Goal: Task Accomplishment & Management: Use online tool/utility

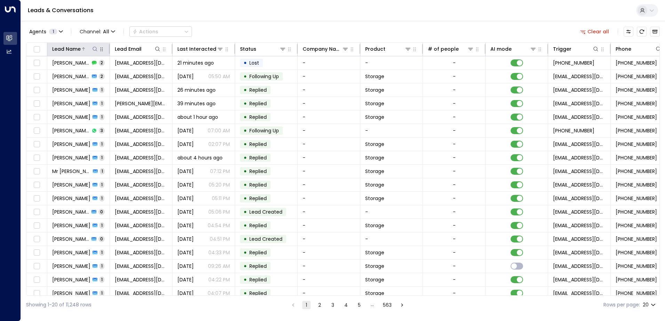
click at [92, 48] on button at bounding box center [94, 49] width 7 height 7
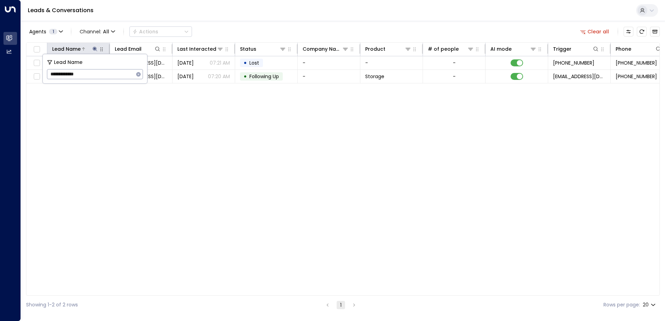
type input "**********"
click at [295, 178] on div "Lead Name Lead Email Last Interacted Status Company Name Product # of people AI…" at bounding box center [342, 168] width 633 height 253
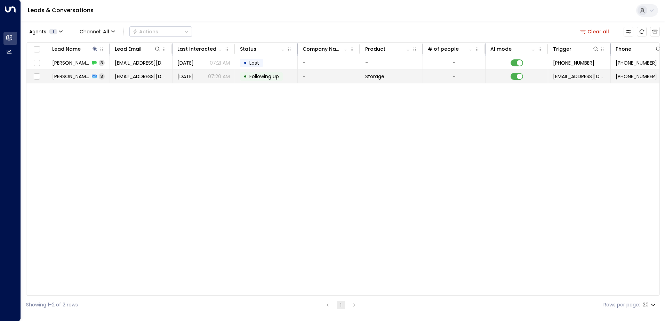
click at [270, 71] on td "• Following Up" at bounding box center [266, 76] width 63 height 13
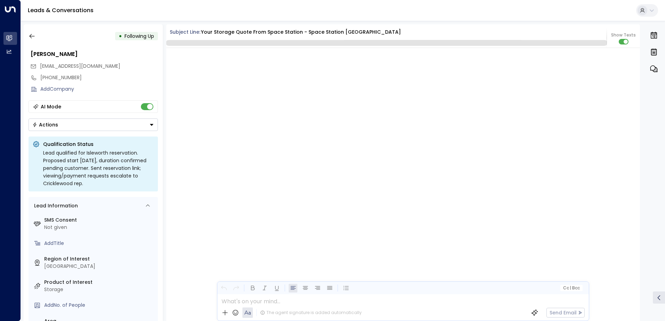
scroll to position [1174, 0]
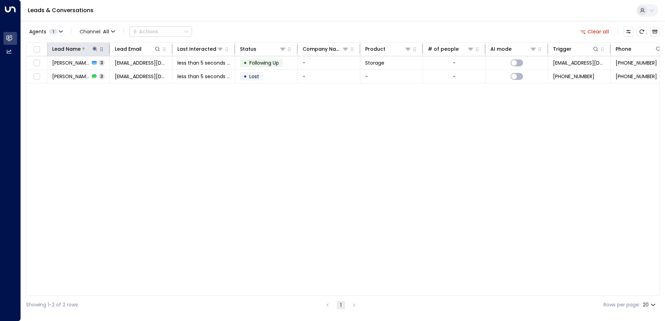
click at [93, 48] on icon at bounding box center [94, 49] width 5 height 5
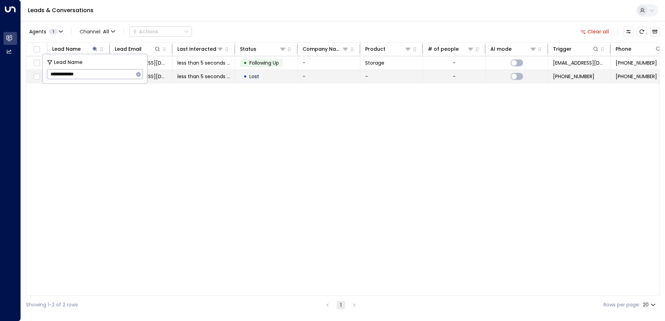
drag, startPoint x: 99, startPoint y: 78, endPoint x: 29, endPoint y: 78, distance: 69.9
click at [29, 78] on body "**********" at bounding box center [332, 157] width 665 height 314
type input "*"
type input "**********"
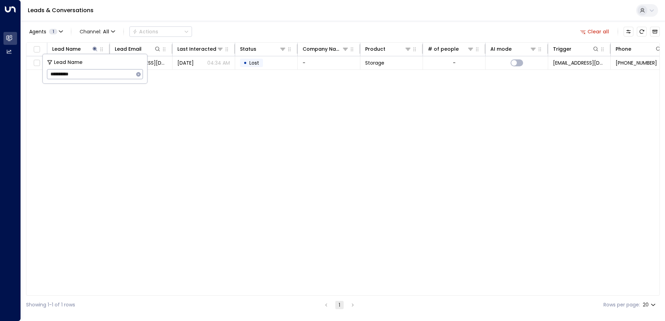
click at [423, 124] on div "Lead Name Lead Email Last Interacted Status Company Name Product # of people AI…" at bounding box center [342, 168] width 633 height 253
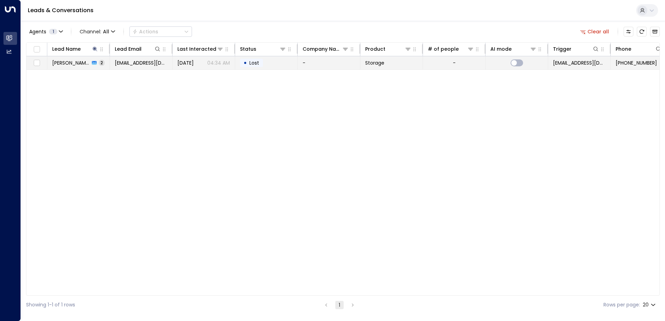
click at [251, 63] on span "Lost" at bounding box center [254, 62] width 10 height 7
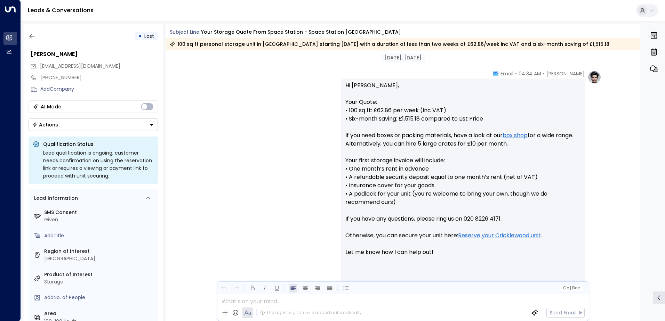
scroll to position [145, 0]
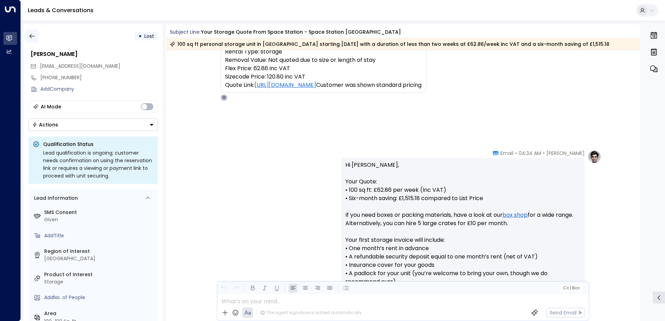
click at [34, 35] on icon "button" at bounding box center [32, 36] width 7 height 7
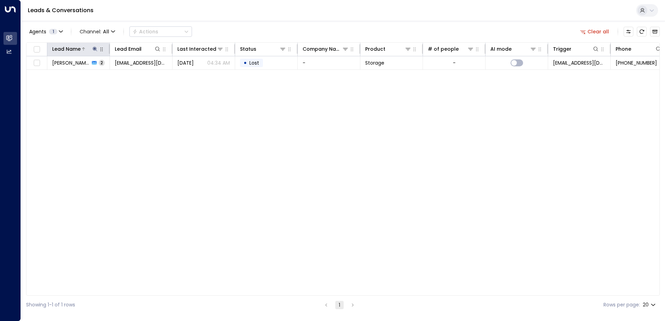
click at [94, 47] on icon at bounding box center [94, 49] width 5 height 5
drag, startPoint x: 85, startPoint y: 75, endPoint x: 47, endPoint y: 73, distance: 37.6
click at [47, 73] on input "**********" at bounding box center [90, 74] width 87 height 13
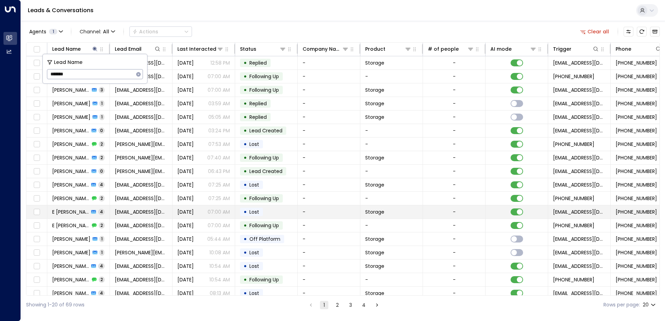
type input "********"
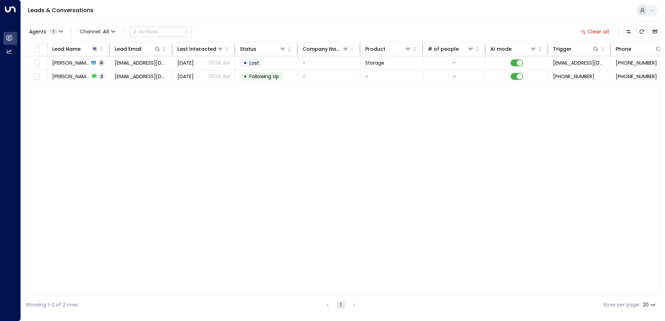
click at [202, 187] on div "Lead Name Lead Email Last Interacted Status Company Name Product # of people AI…" at bounding box center [342, 168] width 633 height 253
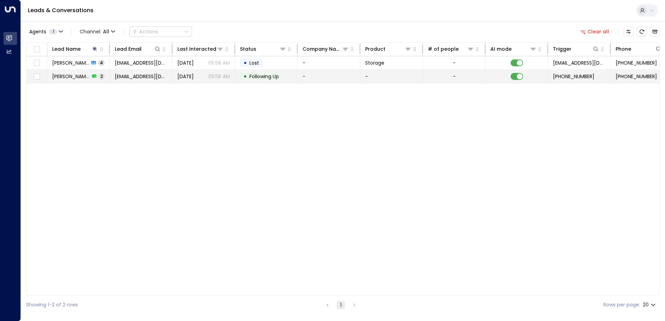
click at [258, 74] on span "Following Up" at bounding box center [264, 76] width 30 height 7
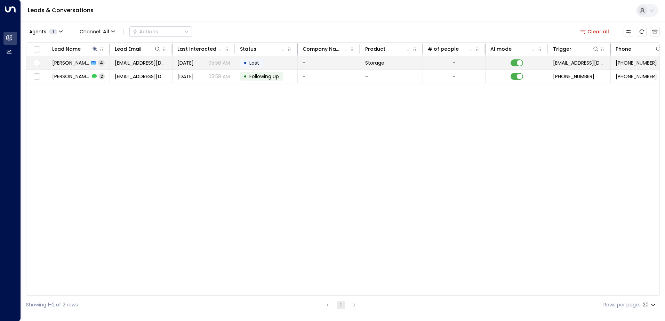
click at [262, 63] on div "• Lost" at bounding box center [251, 63] width 23 height 8
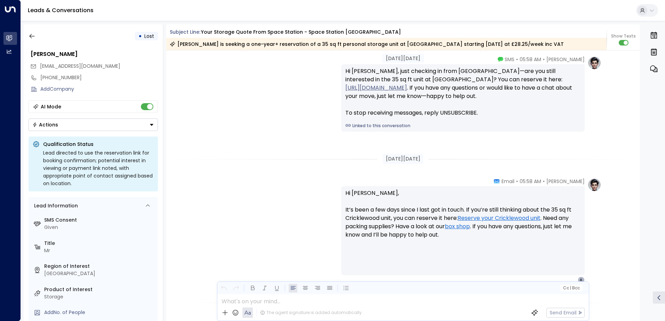
scroll to position [842, 0]
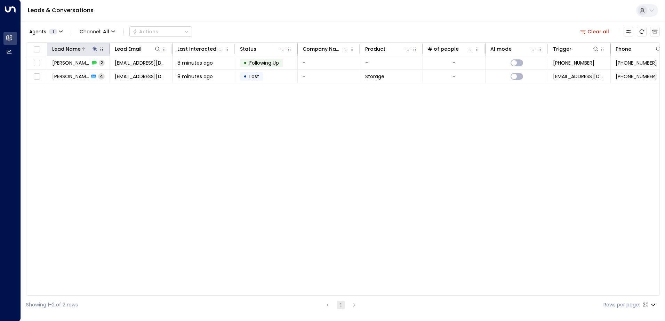
click at [95, 49] on icon at bounding box center [94, 49] width 5 height 5
click at [139, 73] on icon "button" at bounding box center [138, 74] width 5 height 5
click at [94, 73] on input "text" at bounding box center [95, 74] width 96 height 13
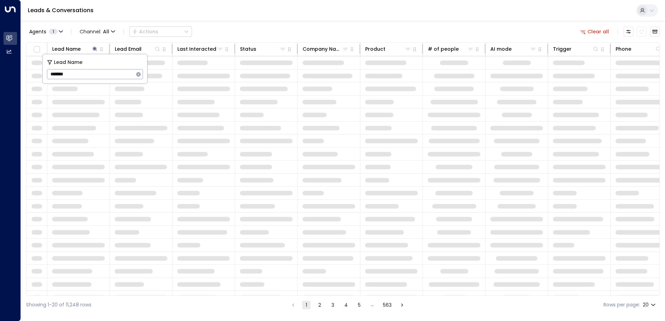
type input "*******"
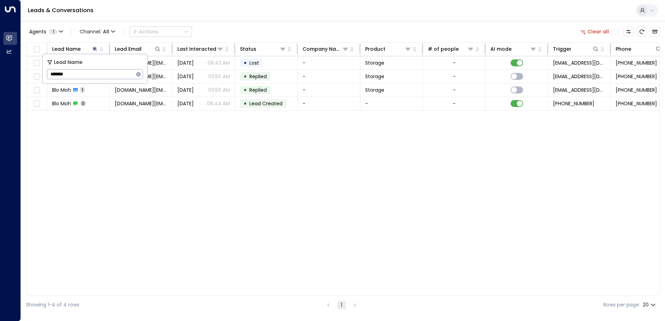
click at [273, 23] on div "Agents 1 Channel: All Actions Clear all Lead Name Lead Email Last Interacted St…" at bounding box center [342, 167] width 633 height 293
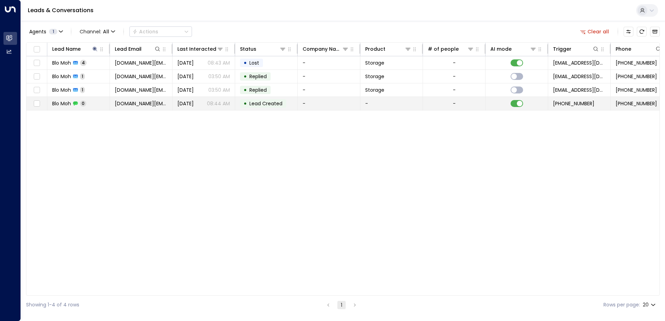
click at [497, 107] on td at bounding box center [516, 103] width 63 height 13
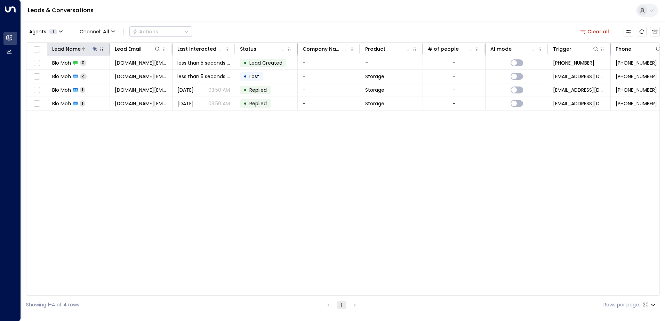
click at [96, 50] on icon at bounding box center [95, 49] width 6 height 6
click at [139, 73] on icon "button" at bounding box center [138, 74] width 5 height 5
click at [75, 74] on input "text" at bounding box center [95, 74] width 96 height 13
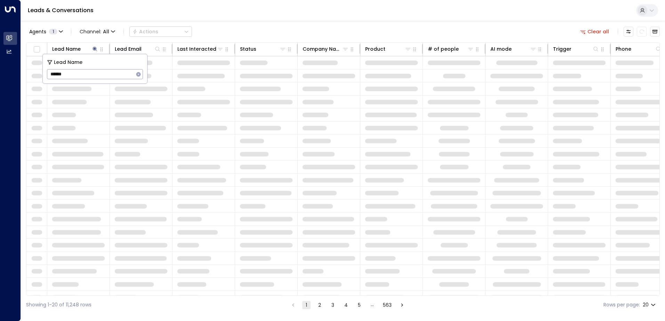
type input "******"
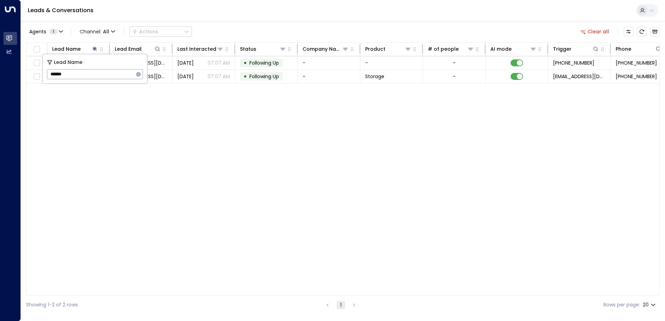
click at [254, 23] on div "Agents 1 Channel: All Actions Clear all Lead Name Lead Email Last Interacted St…" at bounding box center [342, 167] width 633 height 293
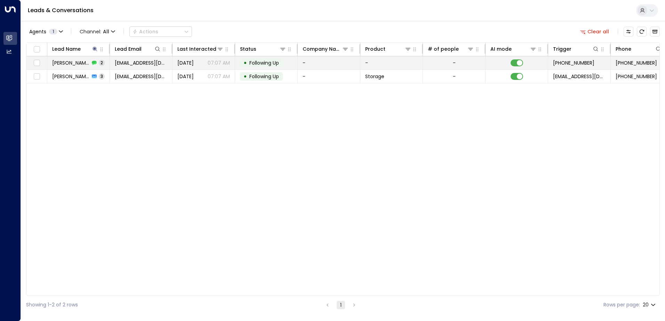
click at [376, 61] on td "-" at bounding box center [391, 62] width 63 height 13
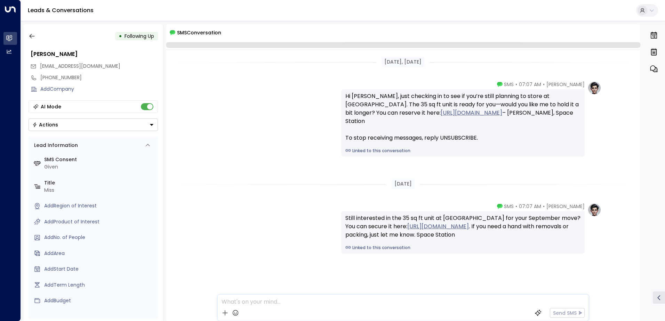
scroll to position [10, 0]
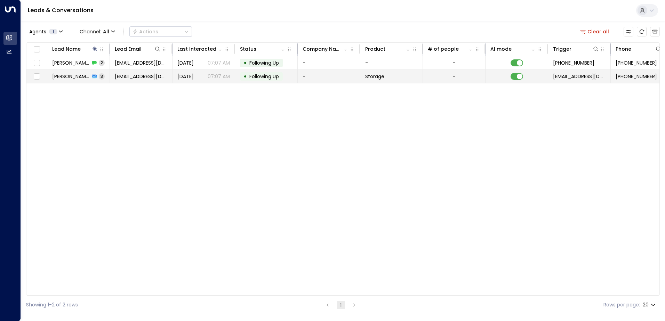
click at [341, 79] on td "-" at bounding box center [329, 76] width 63 height 13
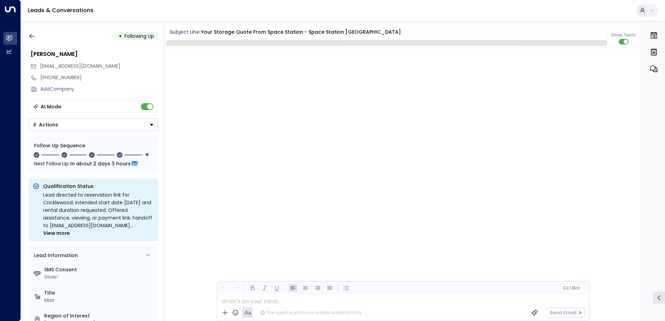
scroll to position [1079, 0]
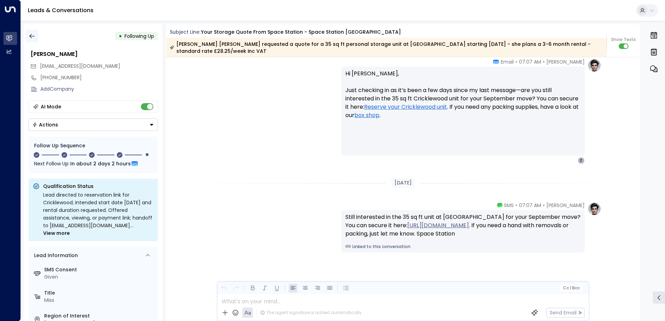
click at [29, 37] on icon "button" at bounding box center [32, 36] width 7 height 7
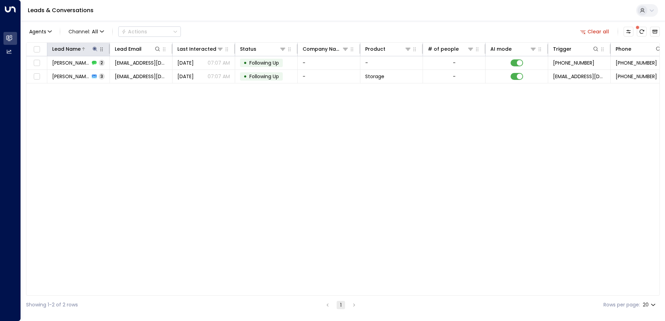
click at [95, 47] on icon at bounding box center [95, 49] width 6 height 6
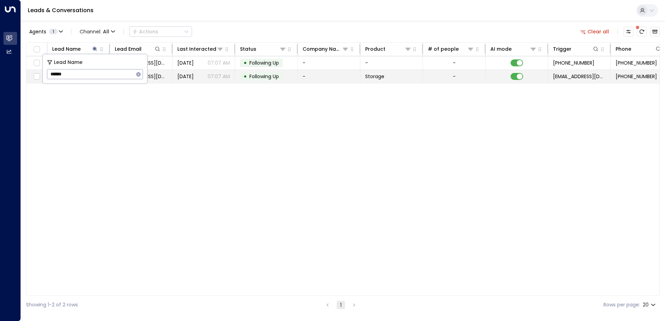
click at [40, 74] on body "Overview Leads & Conversations Leads & Conversations Analytics Analytics Leads …" at bounding box center [332, 157] width 665 height 314
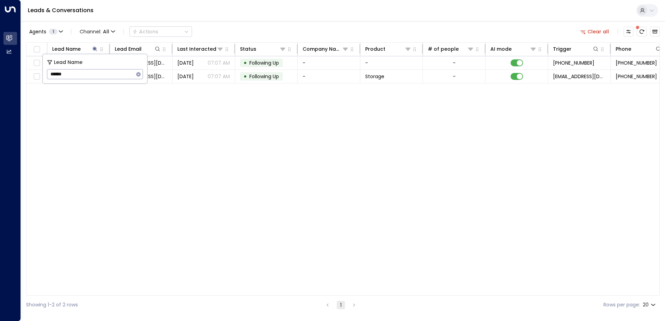
drag, startPoint x: 69, startPoint y: 76, endPoint x: 44, endPoint y: 78, distance: 24.4
click at [44, 78] on div "Lead Name ****** ​" at bounding box center [95, 68] width 104 height 29
type input "**********"
click at [134, 111] on div "Lead Name Lead Email Last Interacted Status Company Name Product # of people AI…" at bounding box center [342, 168] width 633 height 253
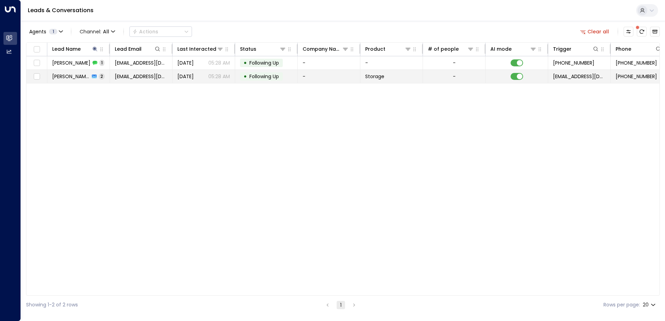
click at [375, 77] on span "Storage" at bounding box center [374, 76] width 19 height 7
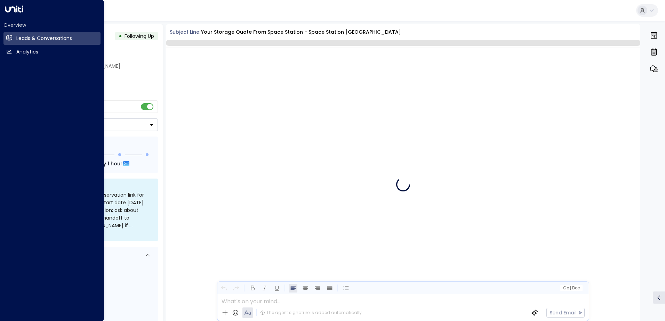
scroll to position [696, 0]
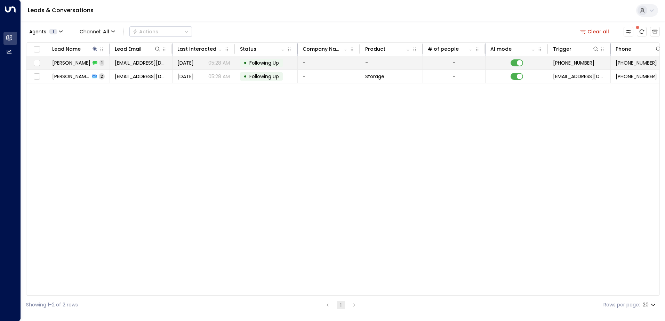
click at [326, 63] on td "-" at bounding box center [329, 62] width 63 height 13
